Goal: Task Accomplishment & Management: Manage account settings

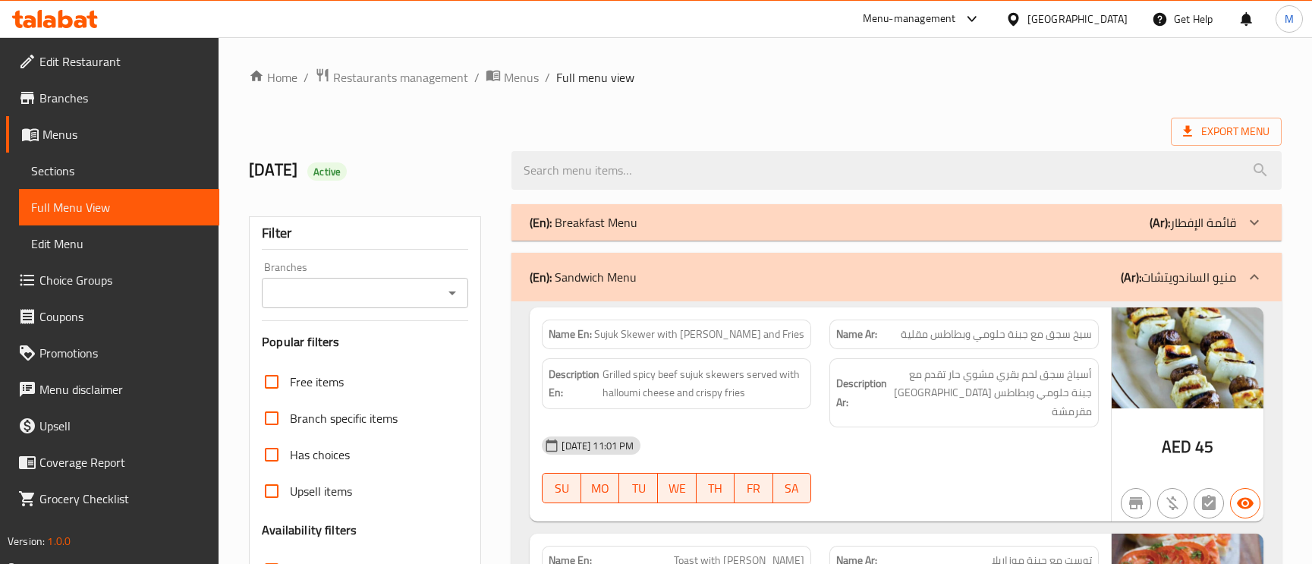
scroll to position [2390, 0]
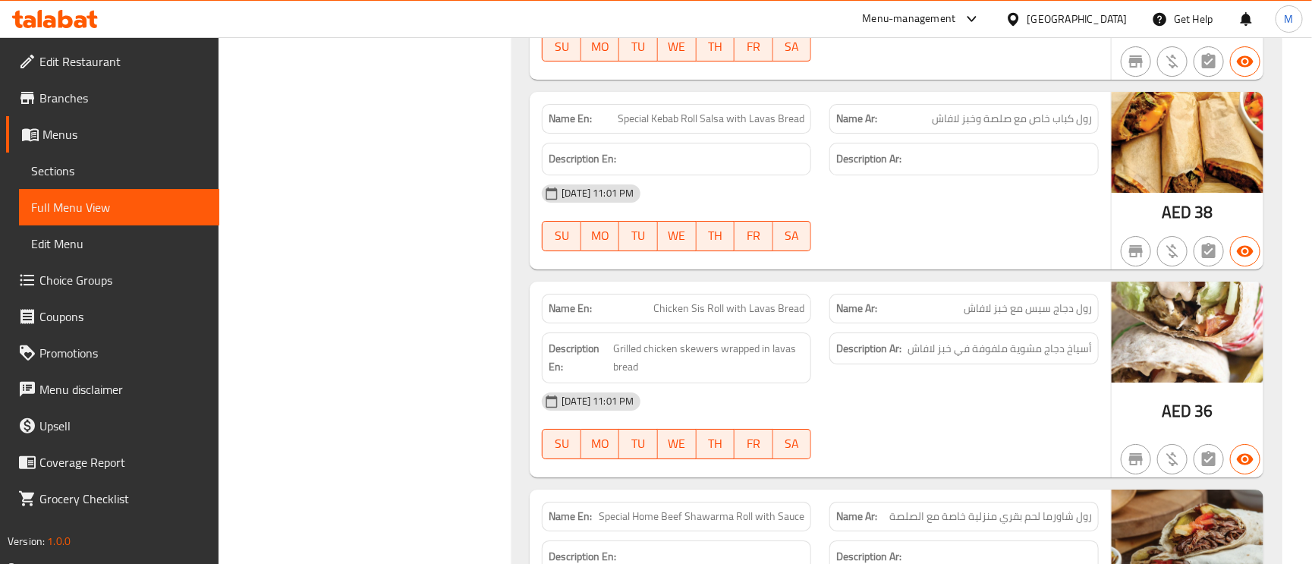
click at [1057, 14] on div "[GEOGRAPHIC_DATA]" at bounding box center [1078, 19] width 100 height 17
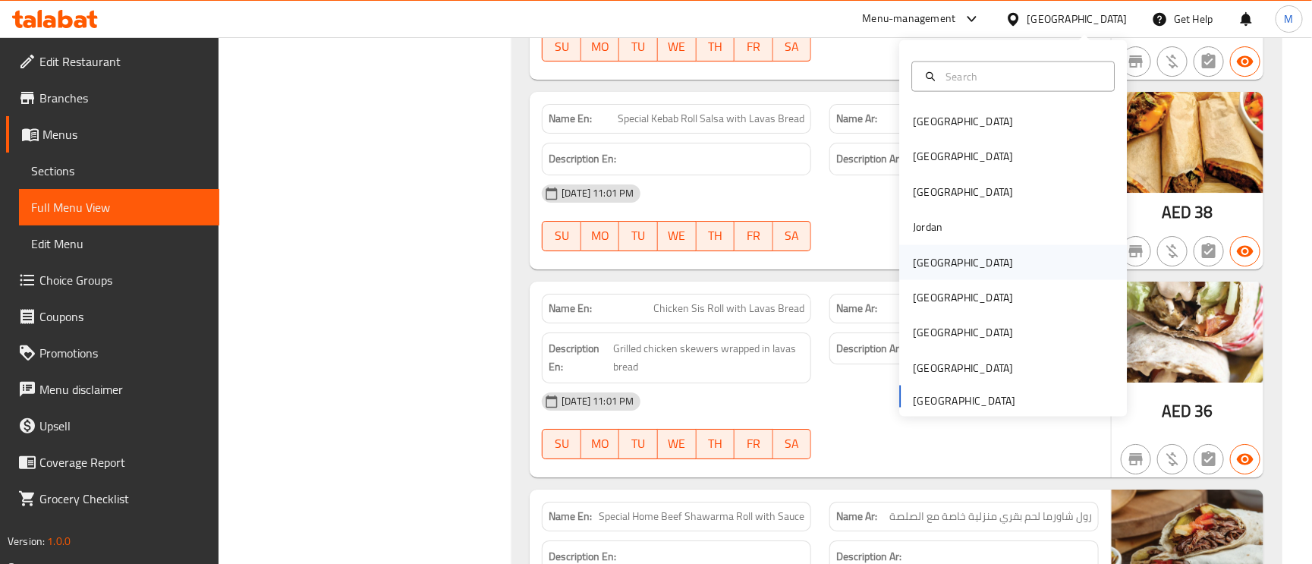
click at [913, 266] on div "[GEOGRAPHIC_DATA]" at bounding box center [963, 261] width 100 height 17
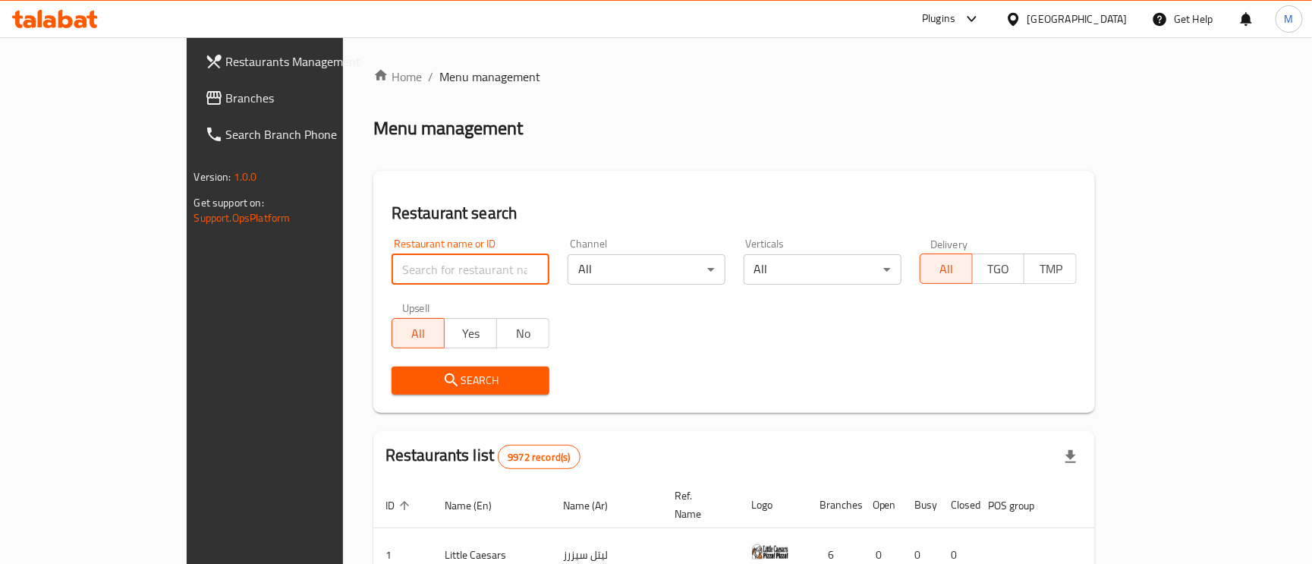
paste input "Al Qassar"
click at [453, 279] on input "search" at bounding box center [471, 269] width 158 height 30
type input "Al Qassar"
click button "Search" at bounding box center [471, 381] width 158 height 28
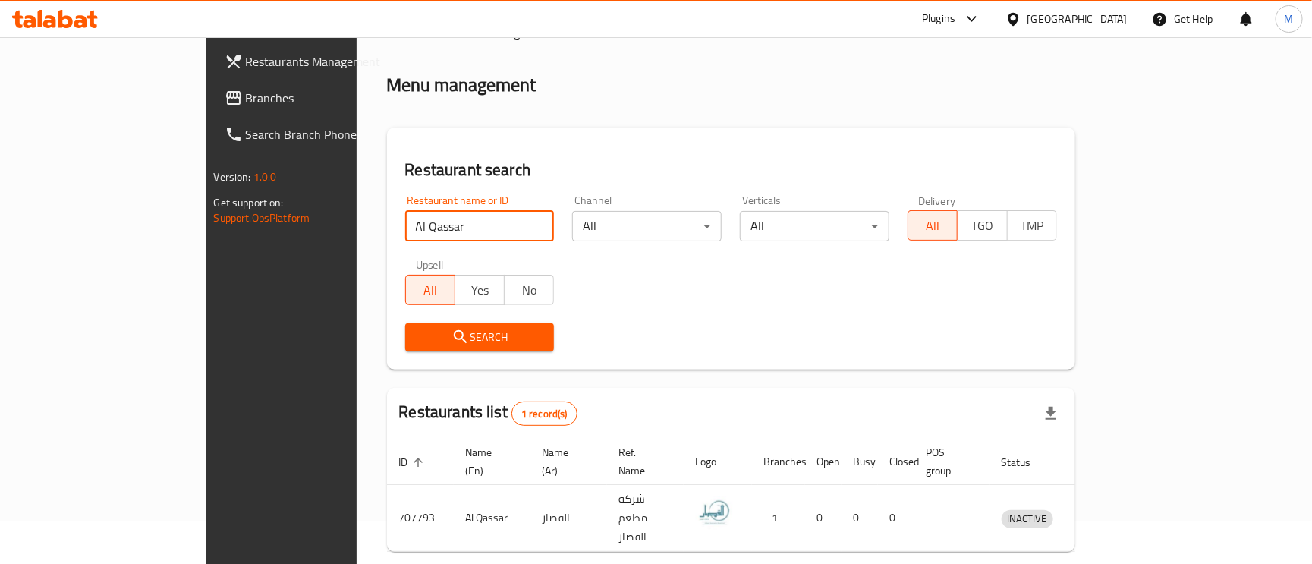
scroll to position [82, 0]
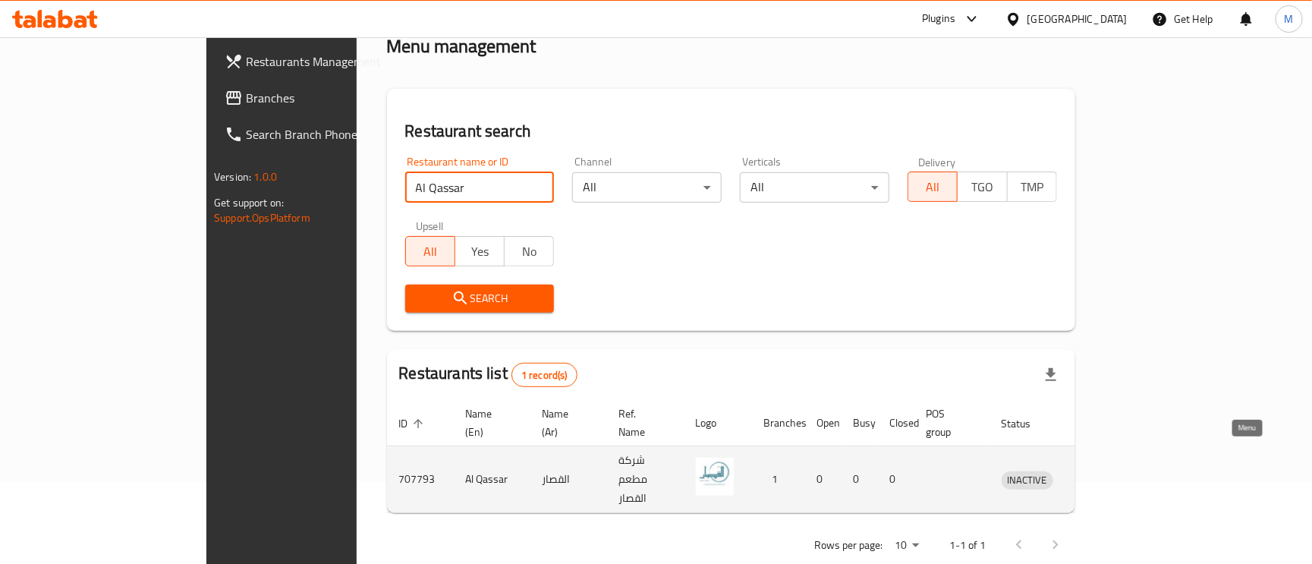
click at [1102, 471] on icon "enhanced table" at bounding box center [1093, 480] width 18 height 18
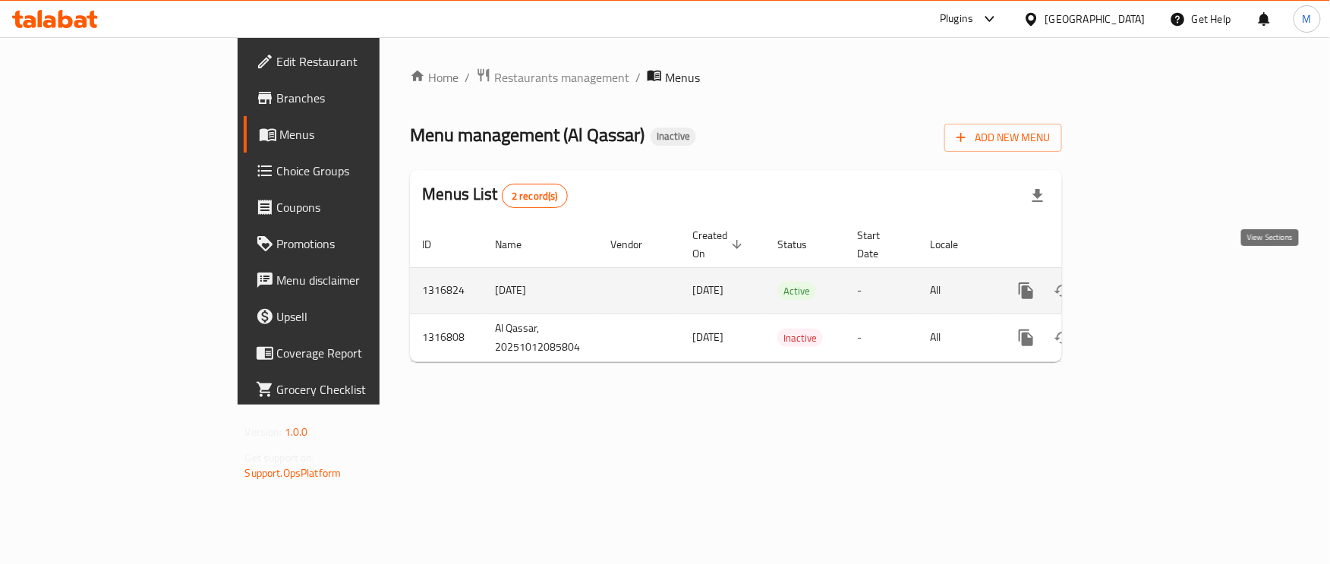
click at [1144, 282] on icon "enhanced table" at bounding box center [1135, 291] width 18 height 18
